Goal: Navigation & Orientation: Find specific page/section

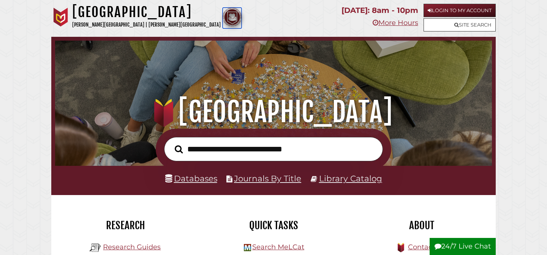
click at [222, 17] on img at bounding box center [231, 17] width 19 height 19
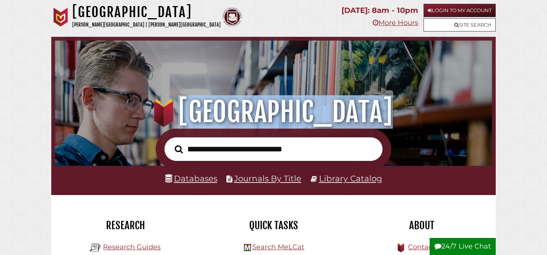
drag, startPoint x: 197, startPoint y: 113, endPoint x: 13, endPoint y: 153, distance: 188.5
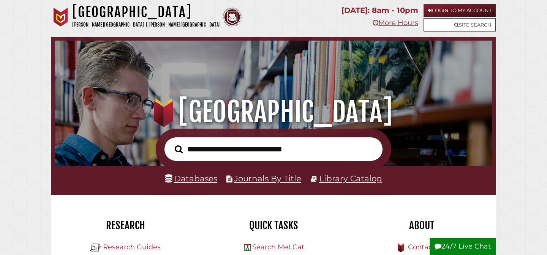
click at [199, 115] on h1 ".heklogo-cls-1 { fill: url(#linear-gradient); } .heklogo-cls-1, .heklogo-cls-2,…" at bounding box center [273, 111] width 420 height 33
